Goal: Information Seeking & Learning: Check status

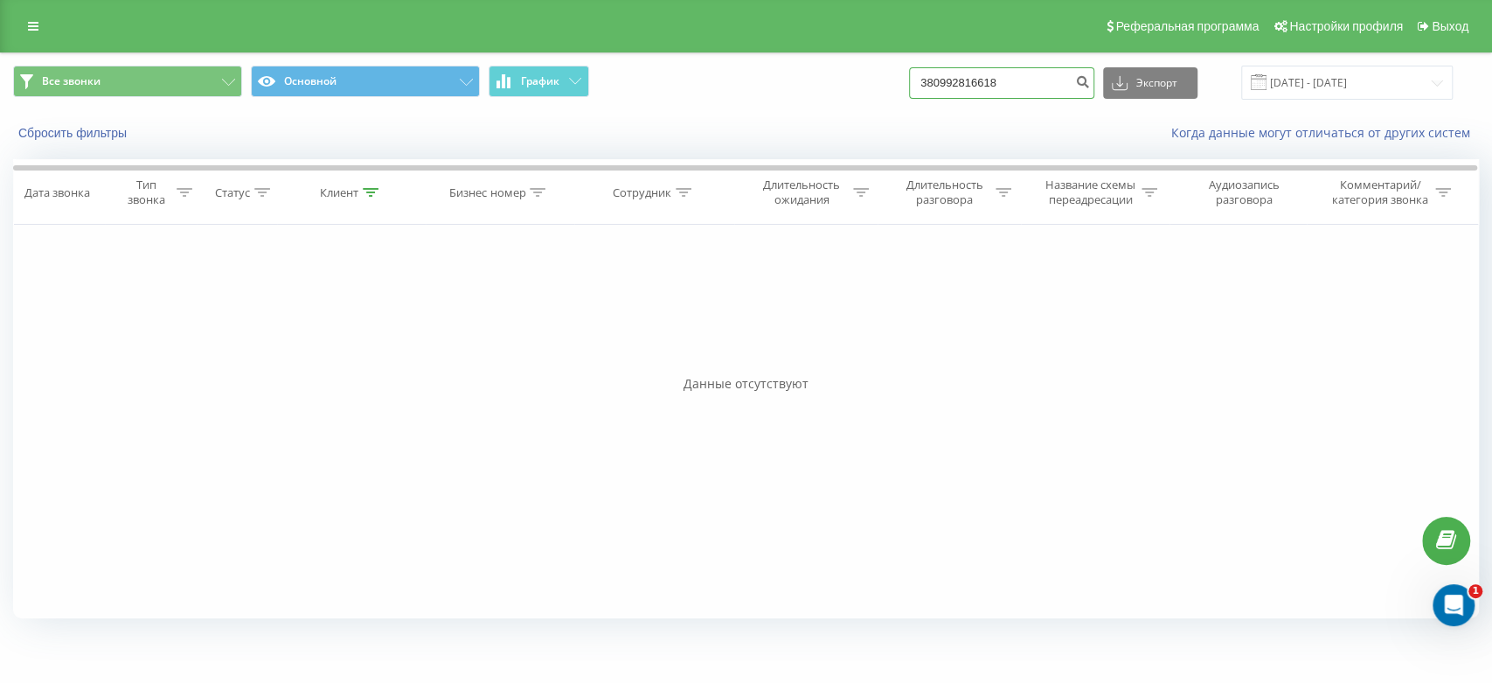
click at [1012, 78] on input "380992816618" at bounding box center [1001, 82] width 185 height 31
paste input "66 525 4584"
type input "380 66 525 4584"
click at [1090, 77] on icon "submit" at bounding box center [1082, 79] width 15 height 10
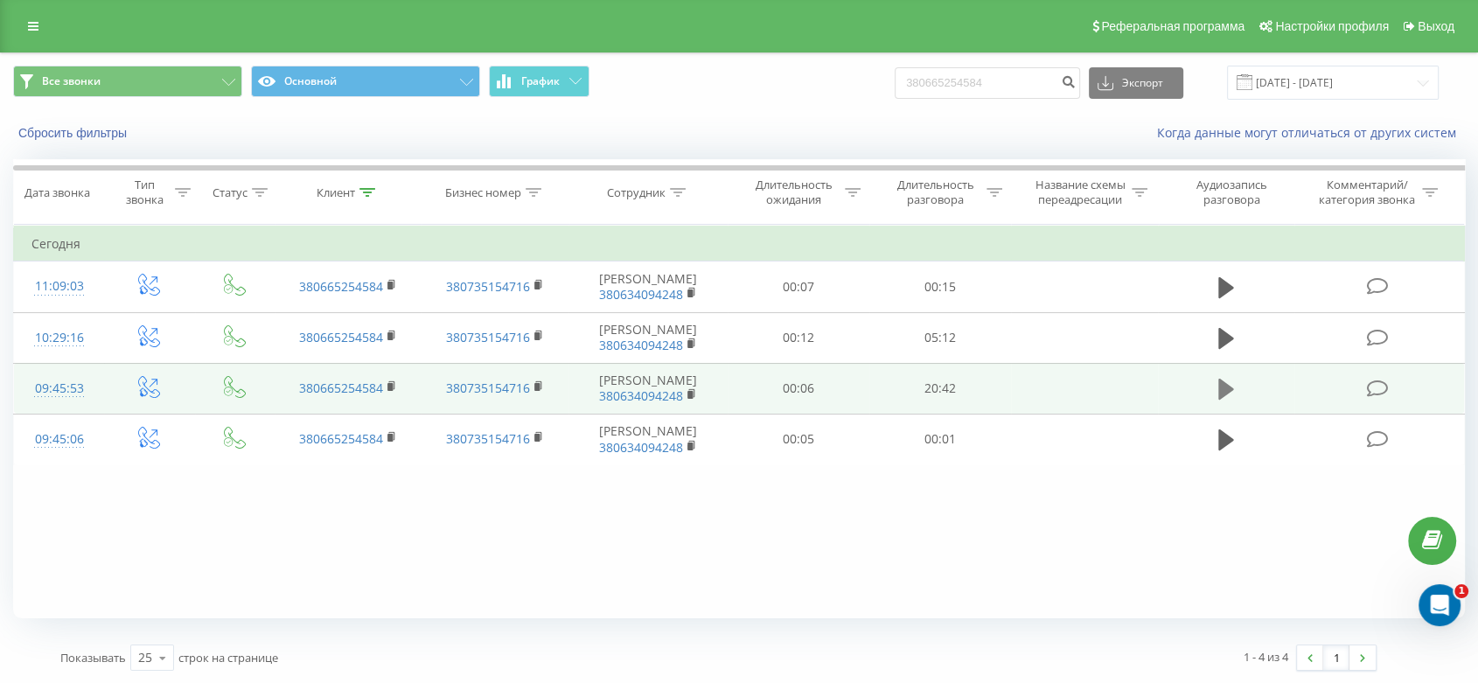
click at [1222, 398] on icon at bounding box center [1226, 389] width 16 height 21
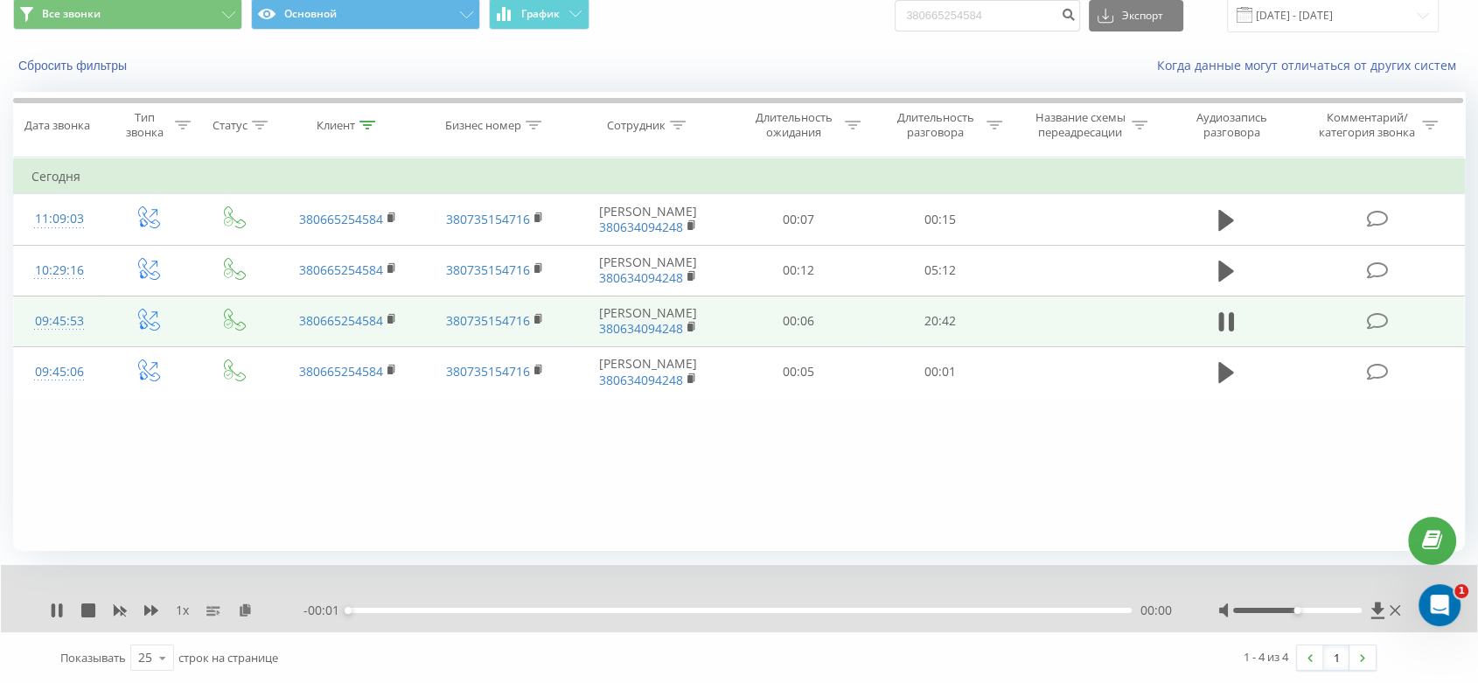
scroll to position [82, 0]
click at [148, 614] on icon at bounding box center [151, 609] width 14 height 14
click at [1224, 319] on icon at bounding box center [1226, 321] width 16 height 24
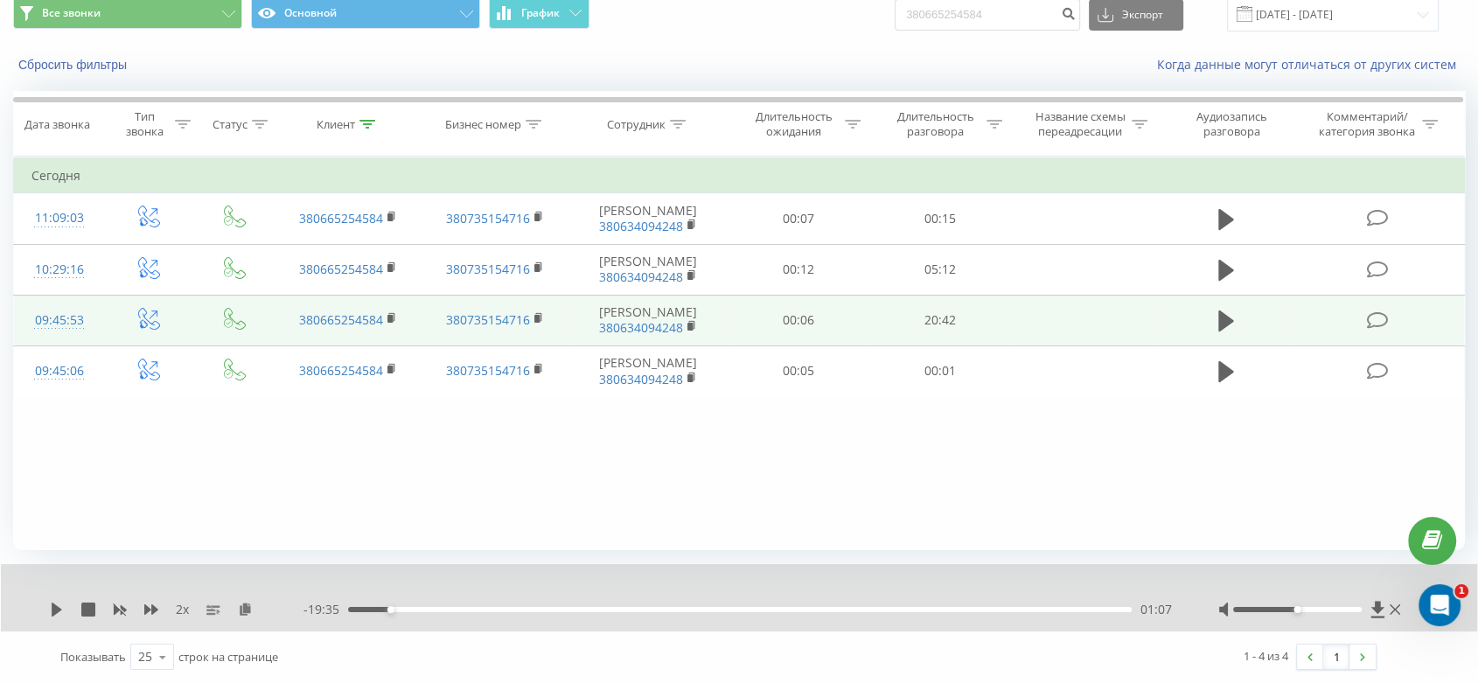
click at [351, 611] on div "01:07" at bounding box center [739, 609] width 783 height 5
click at [59, 608] on icon at bounding box center [57, 609] width 10 height 14
drag, startPoint x: 355, startPoint y: 612, endPoint x: 341, endPoint y: 614, distance: 14.1
click at [341, 614] on div "- 20:43 00:00 00:00" at bounding box center [738, 609] width 871 height 17
click at [52, 606] on icon at bounding box center [53, 609] width 3 height 14
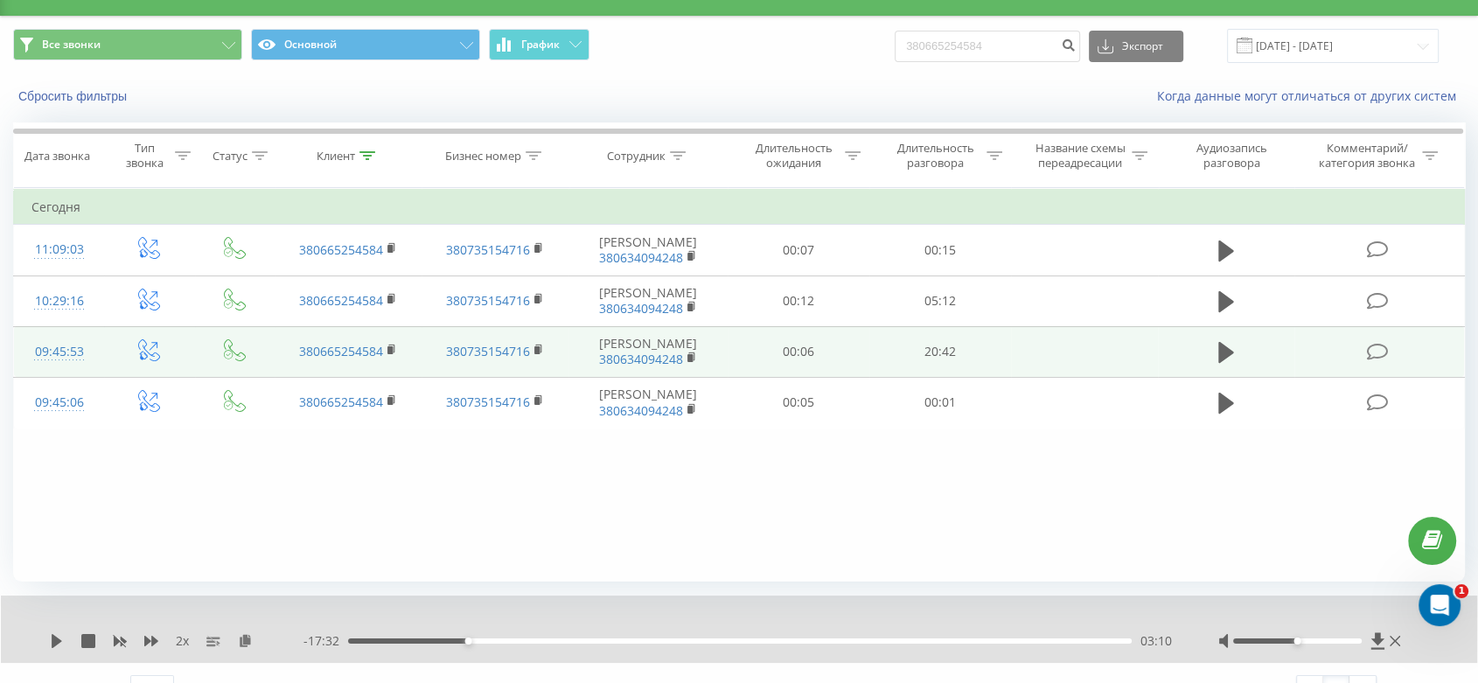
scroll to position [0, 0]
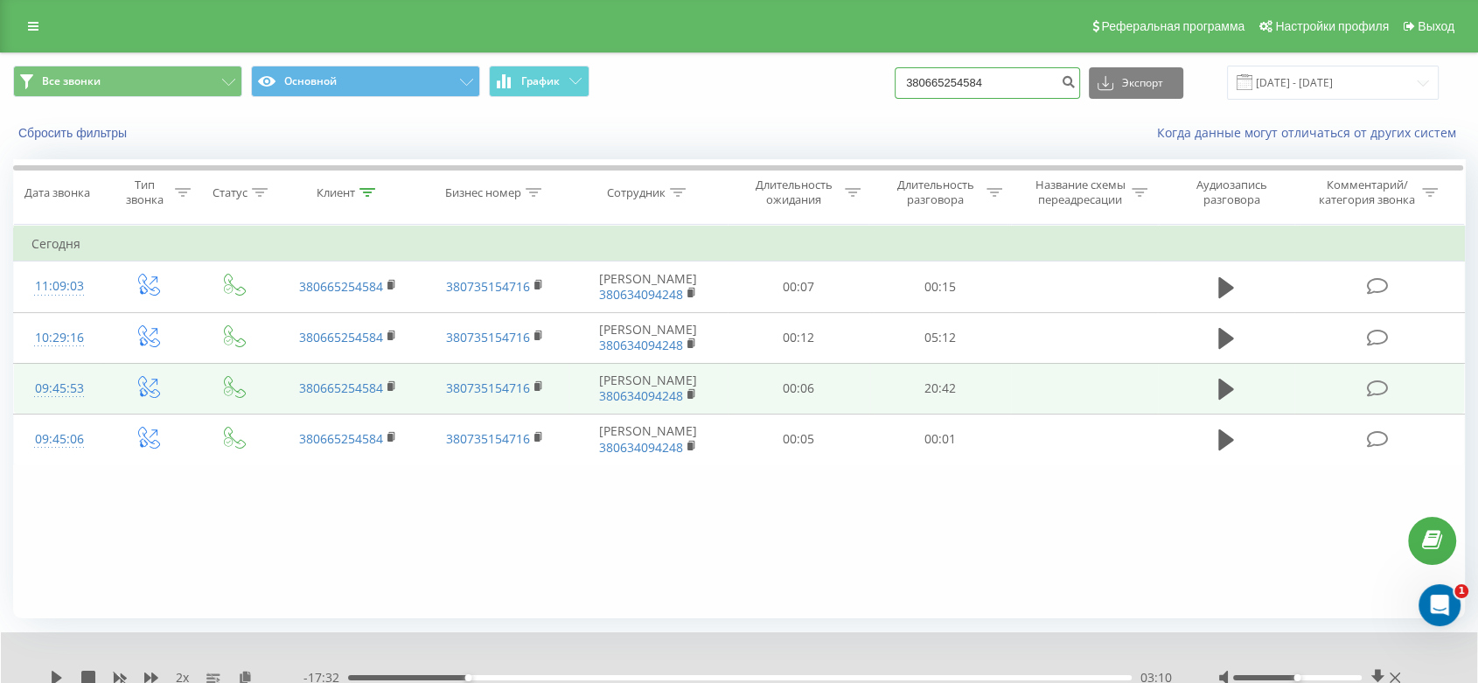
click at [998, 77] on input "380665254584" at bounding box center [986, 82] width 185 height 31
type input "0937521525"
